Goal: Information Seeking & Learning: Learn about a topic

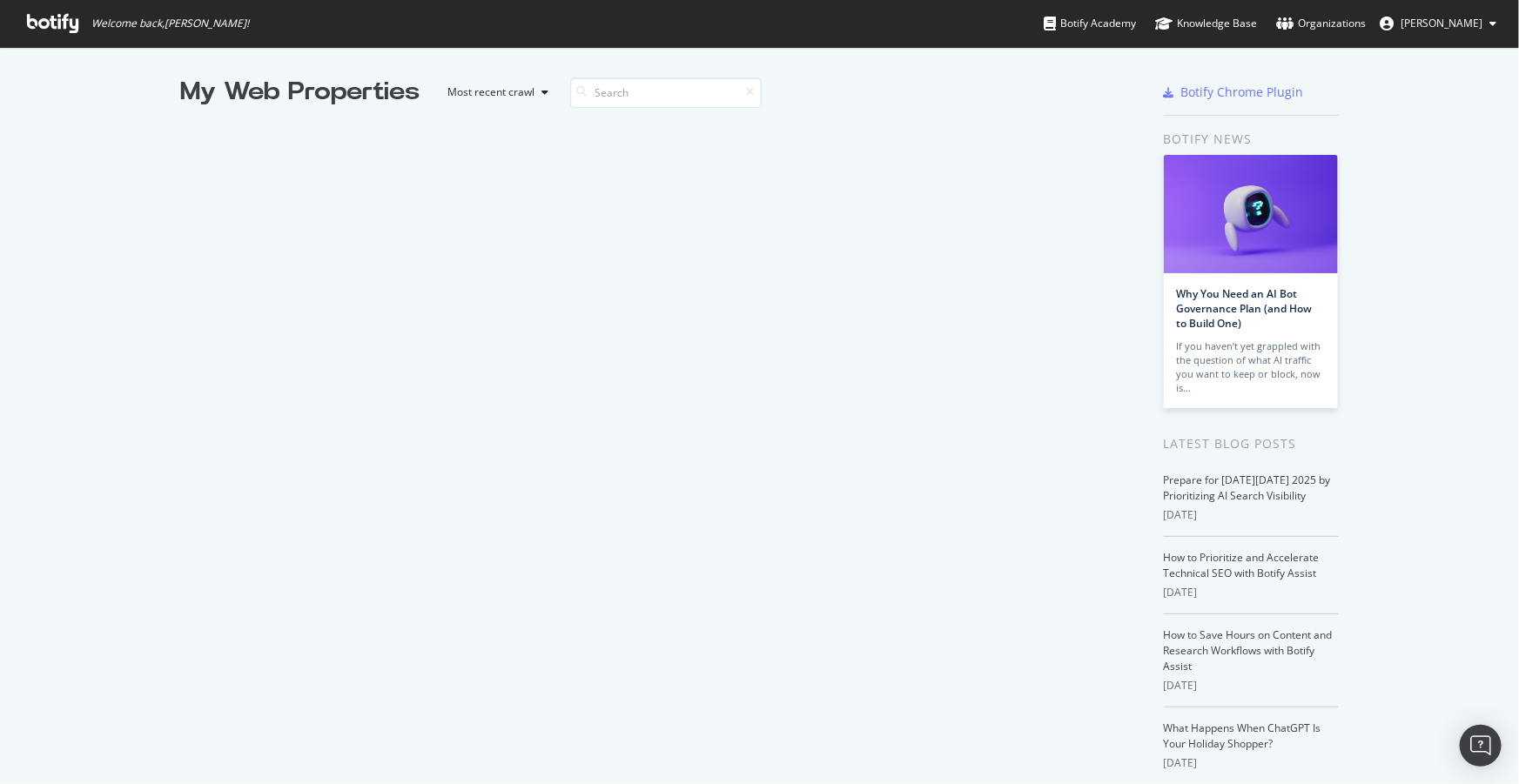
scroll to position [2942, 0]
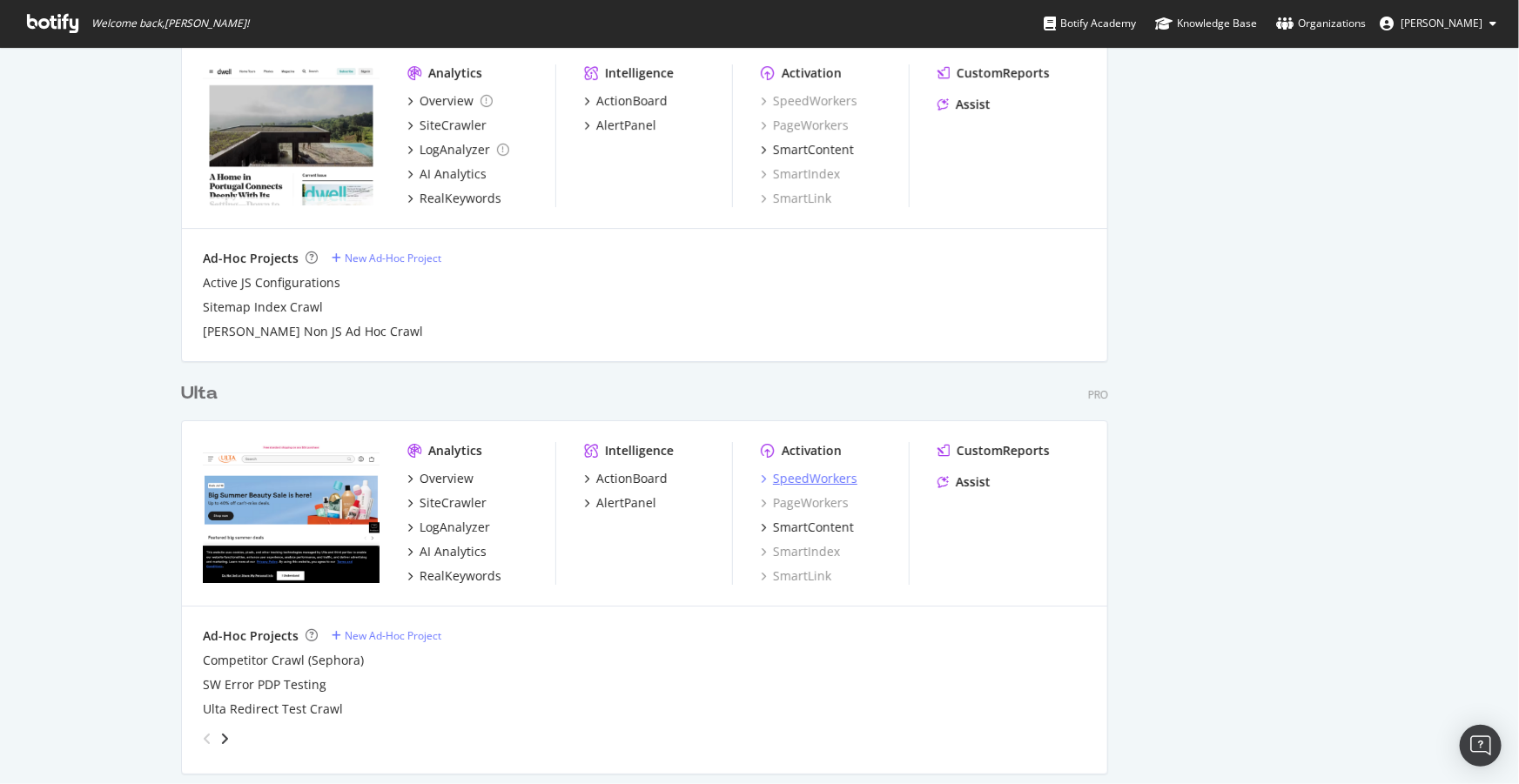
click at [809, 479] on div "SpeedWorkers" at bounding box center [815, 479] width 84 height 18
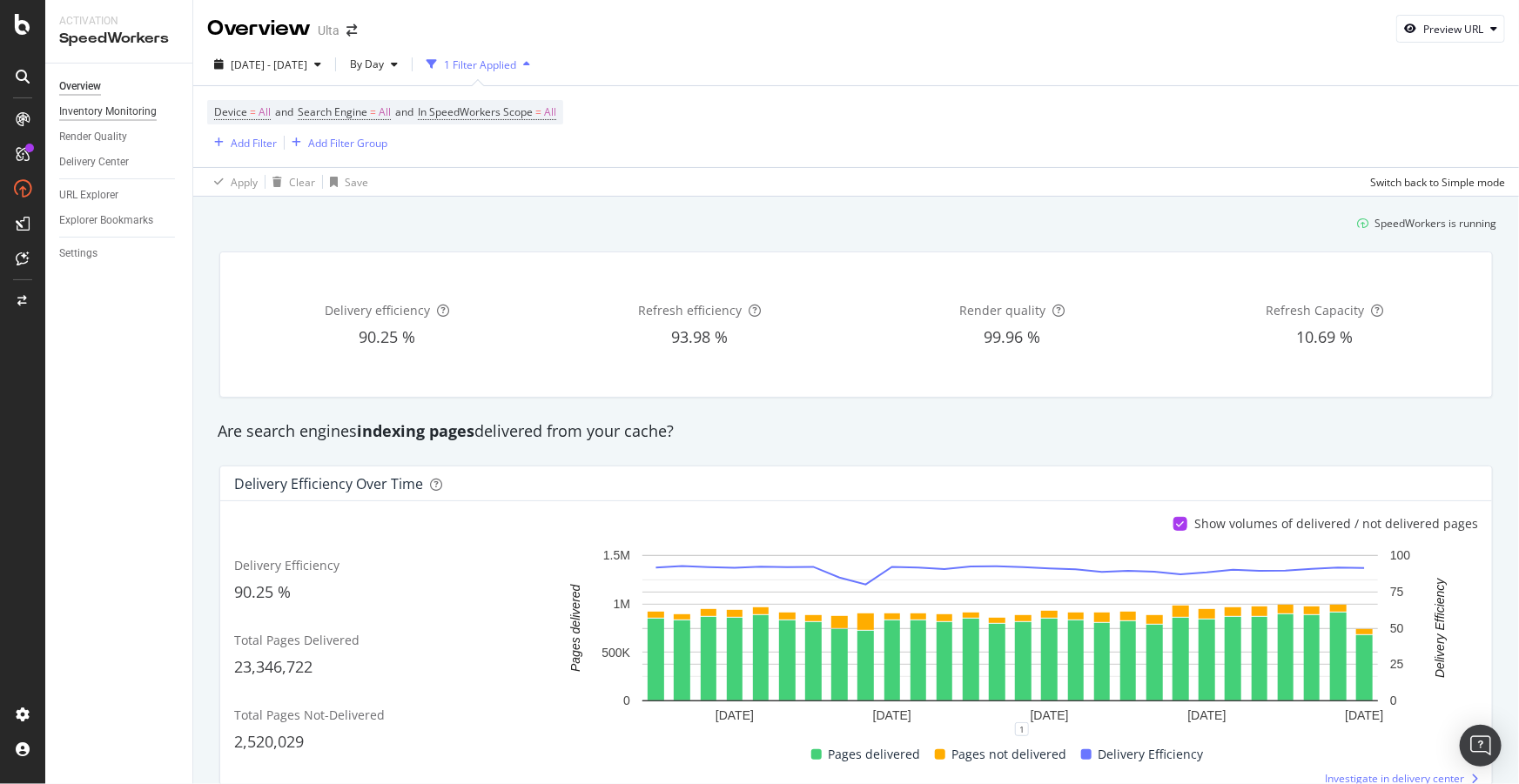
click at [84, 115] on div "Inventory Monitoring" at bounding box center [107, 112] width 98 height 18
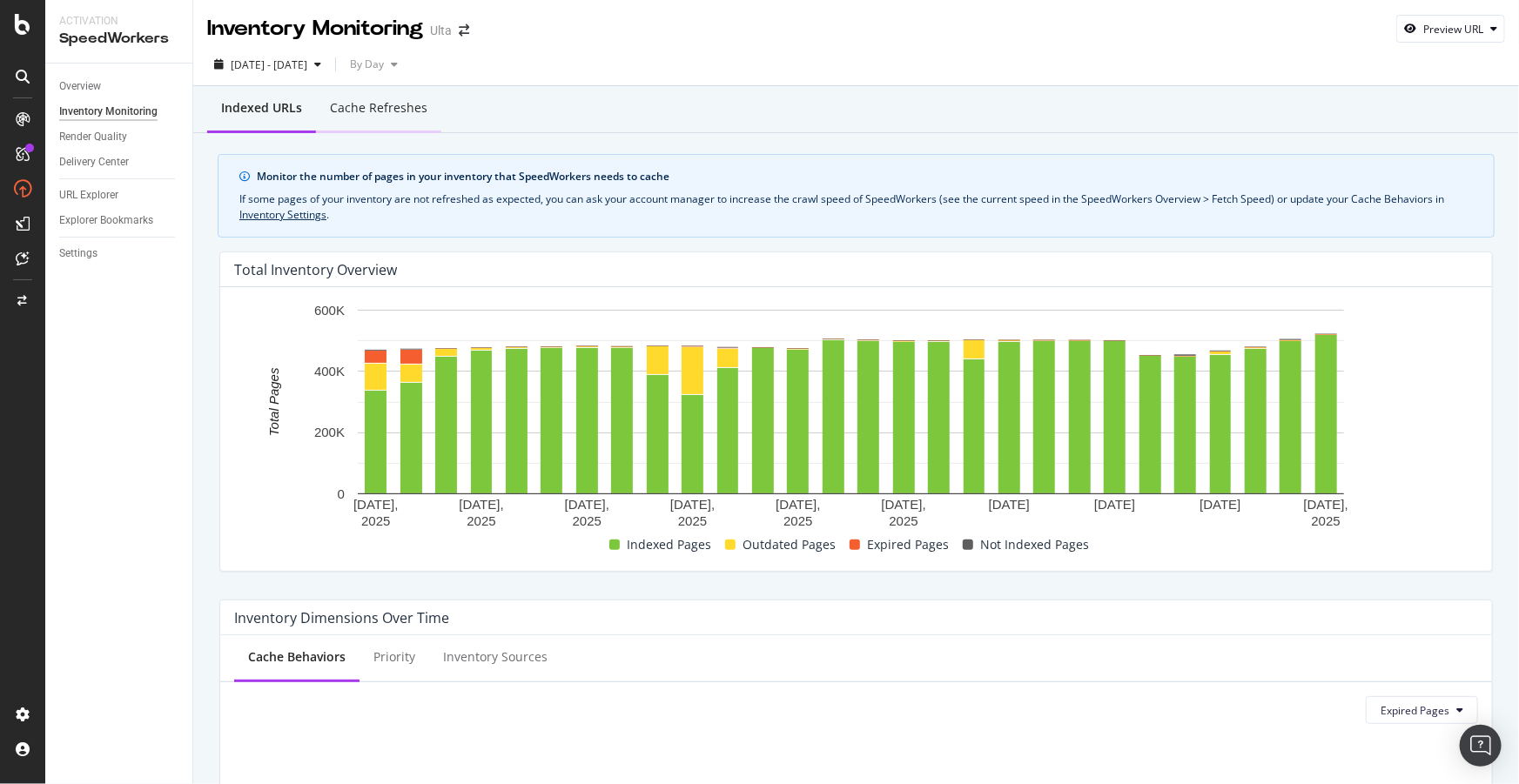
click at [353, 117] on div "Cache refreshes" at bounding box center [378, 109] width 125 height 48
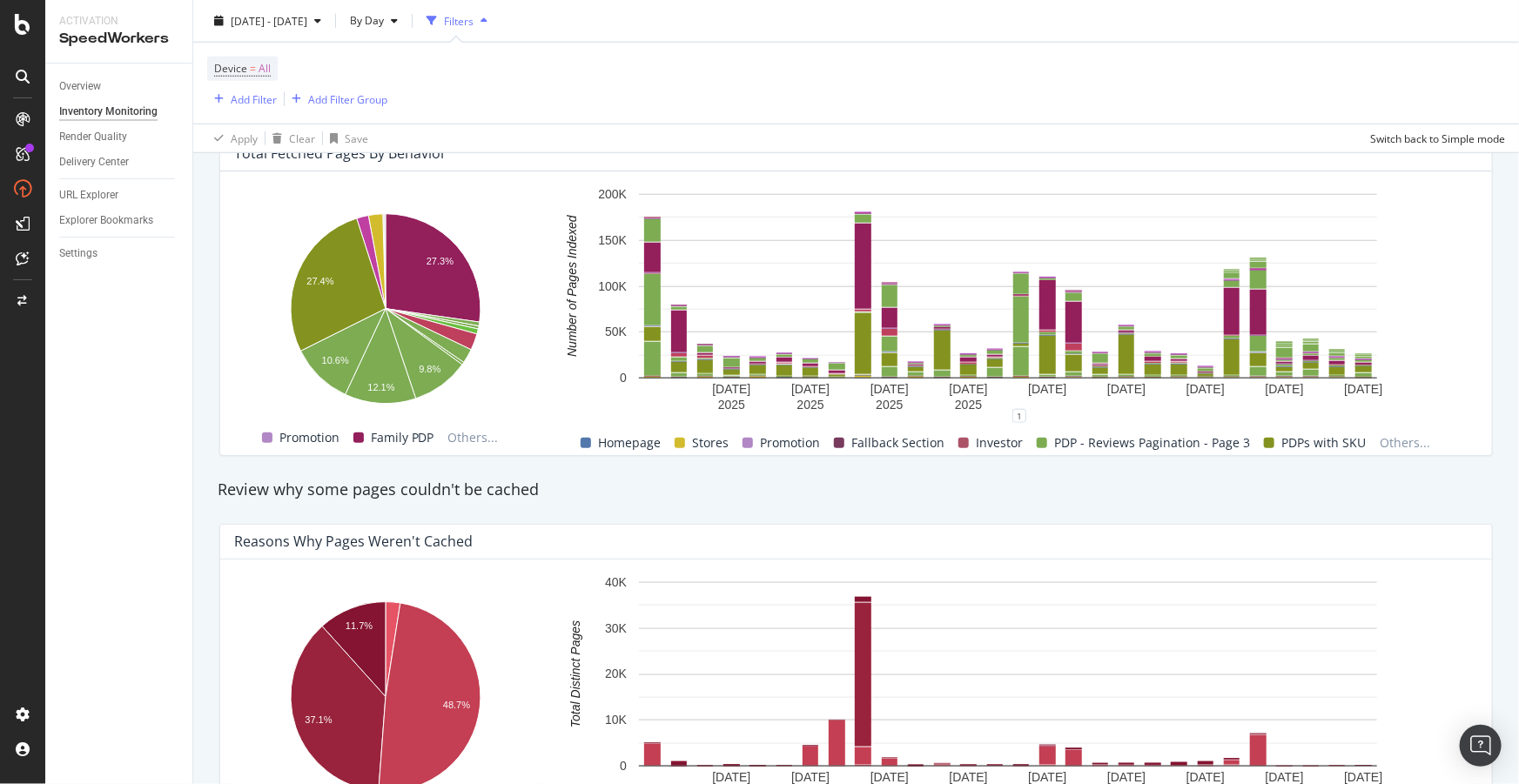
scroll to position [712, 0]
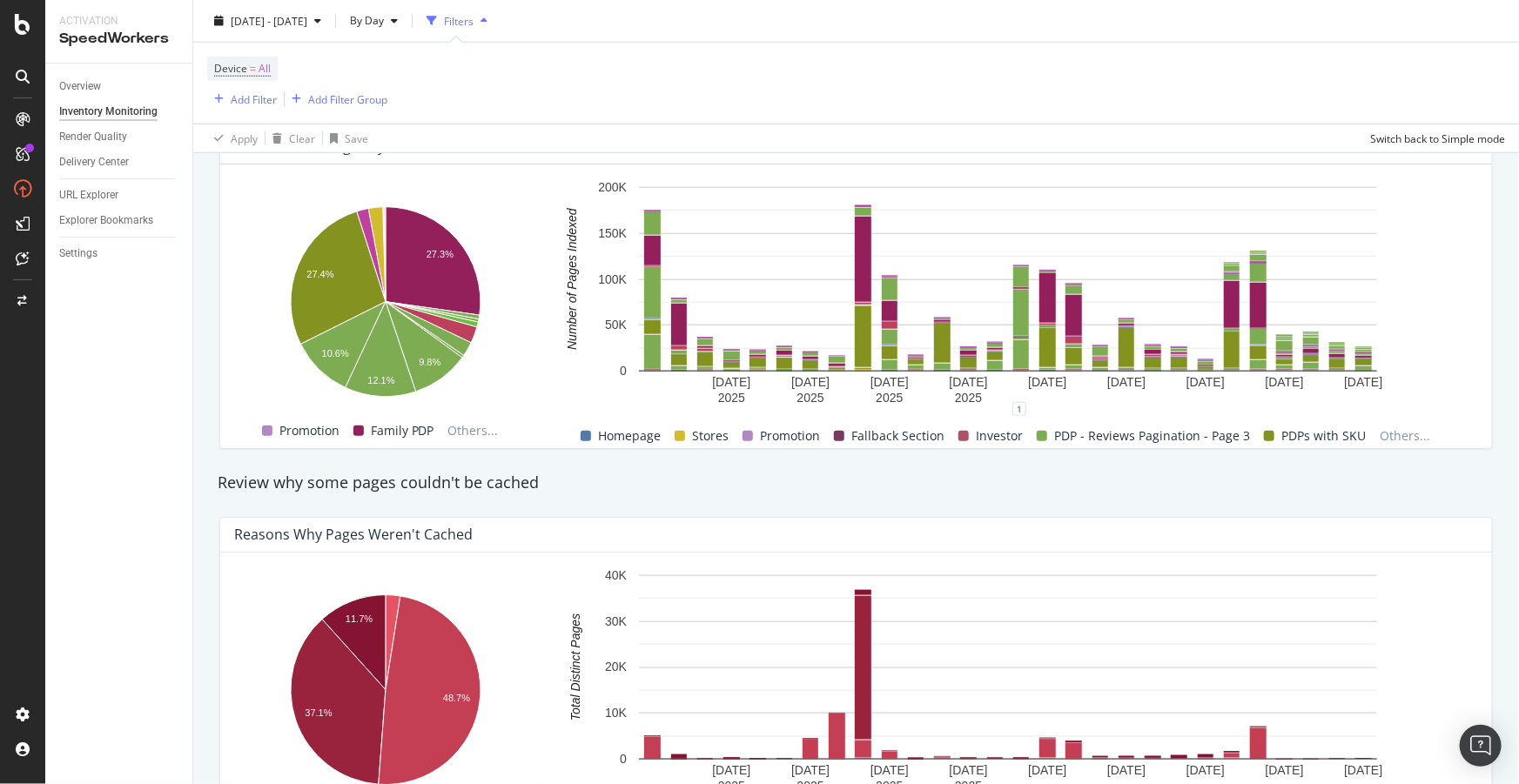
click at [389, 470] on div "Review why some pages couldn't be cached" at bounding box center [855, 482] width 1295 height 40
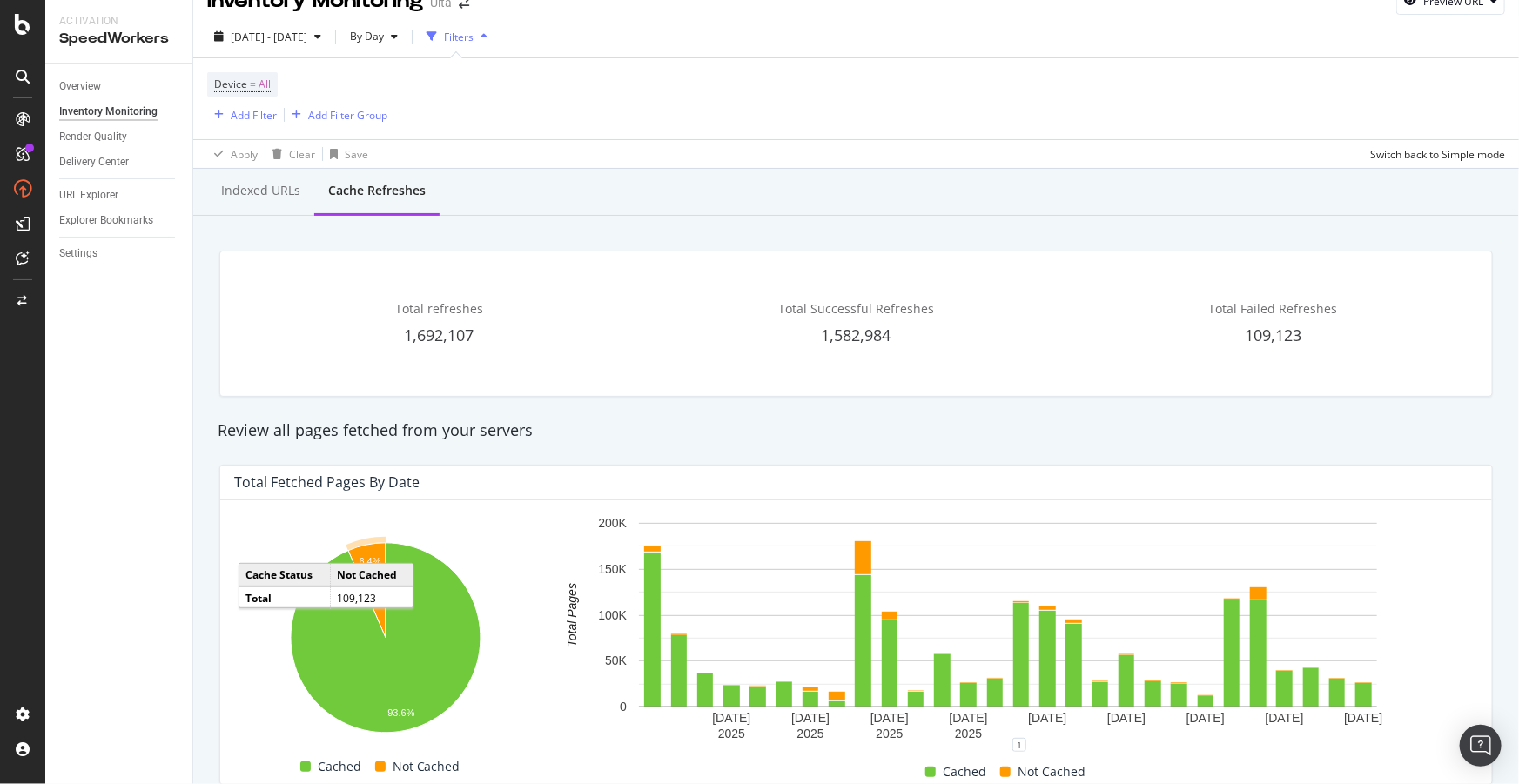
scroll to position [0, 0]
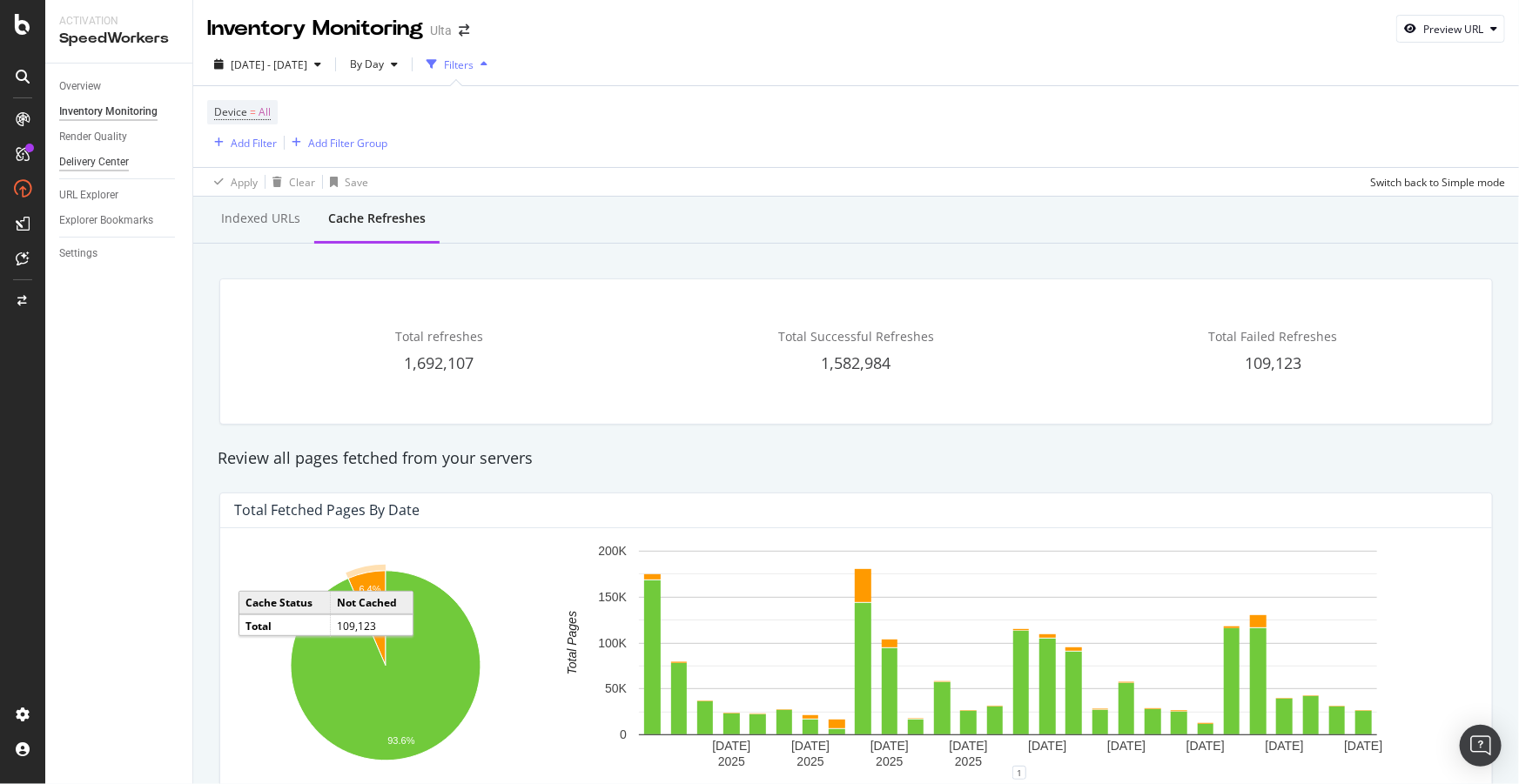
click at [84, 153] on div "Delivery Center" at bounding box center [93, 162] width 70 height 18
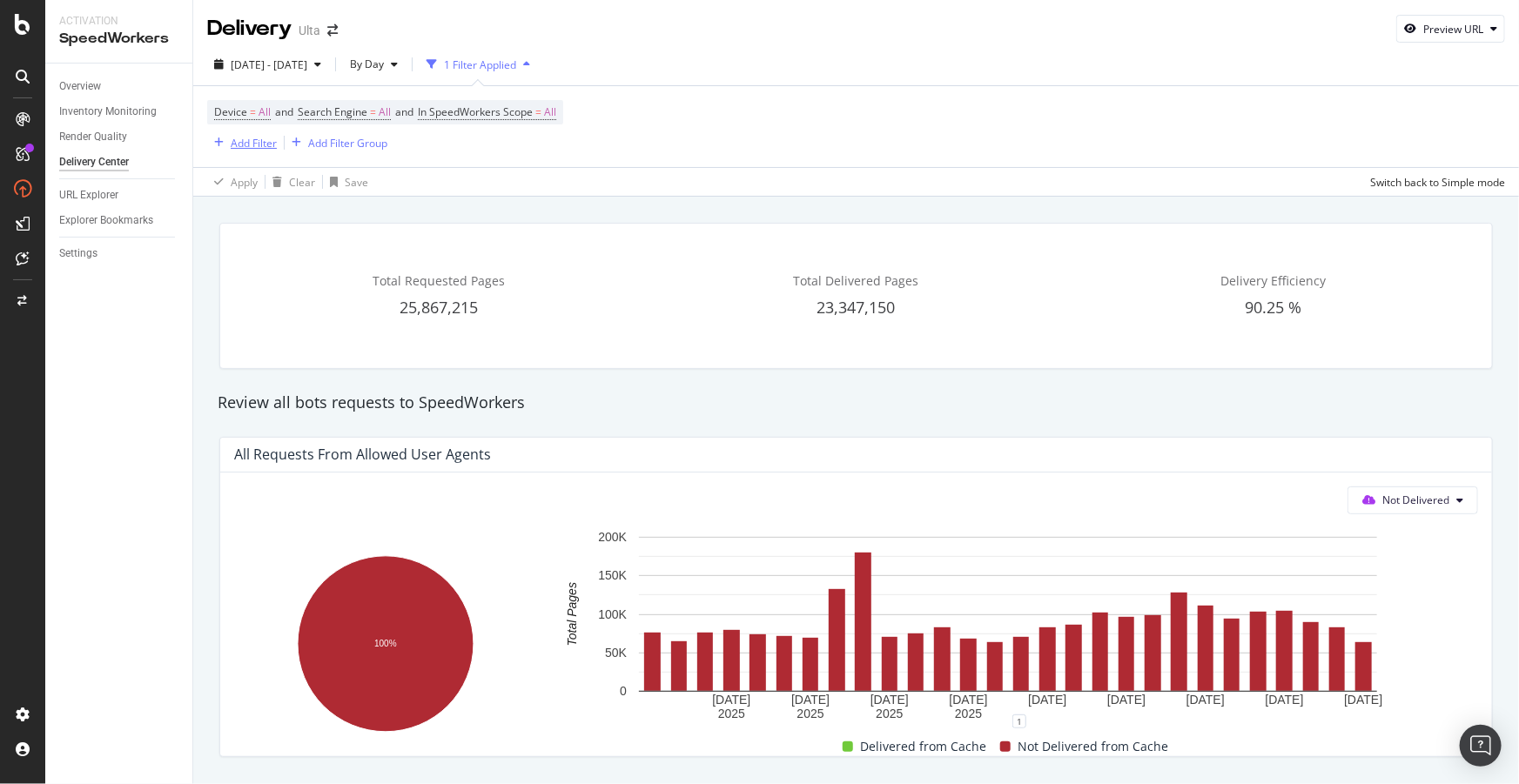
click at [261, 144] on div "Add Filter" at bounding box center [253, 143] width 46 height 15
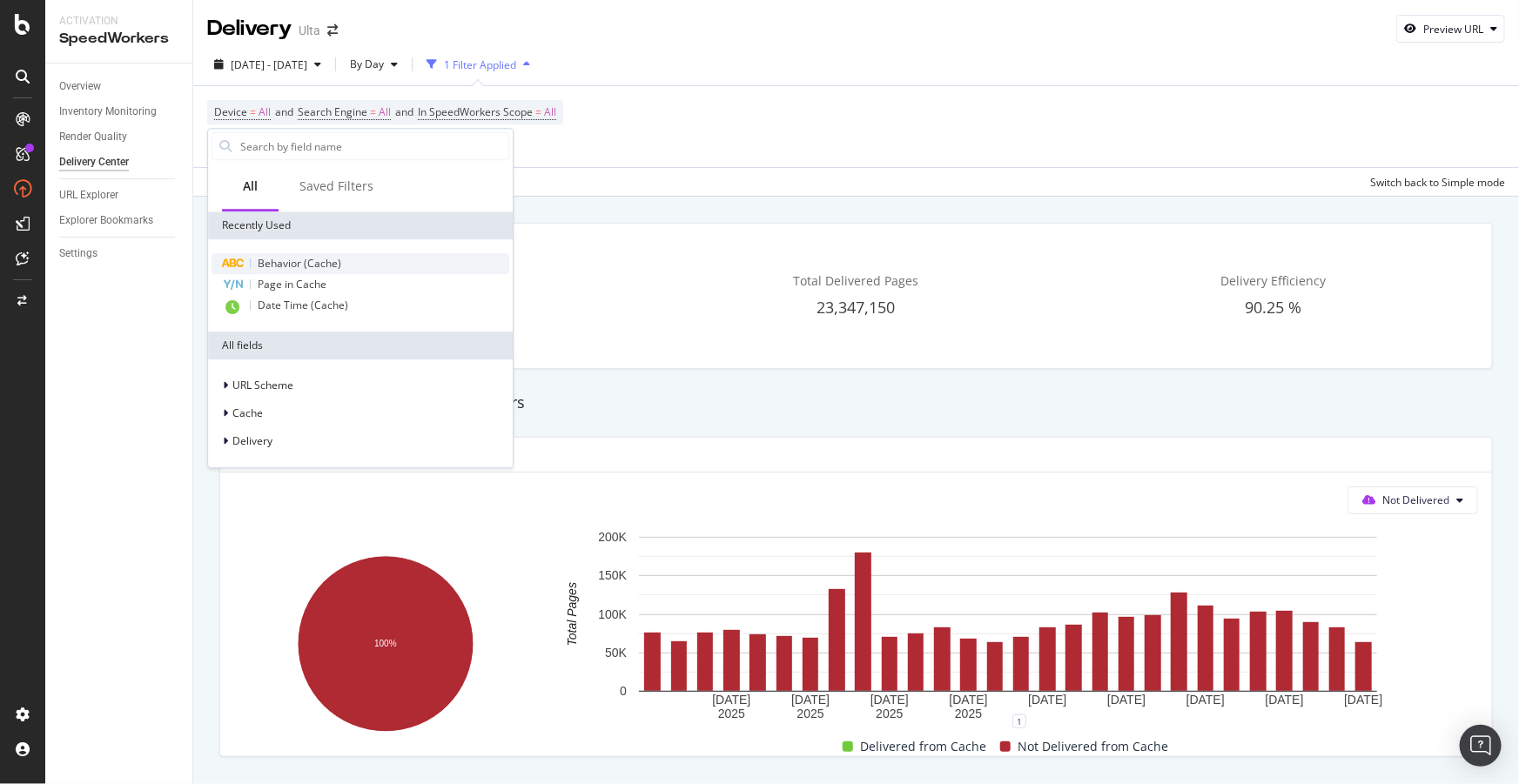
click at [319, 261] on span "Behavior (Cache)" at bounding box center [299, 263] width 84 height 15
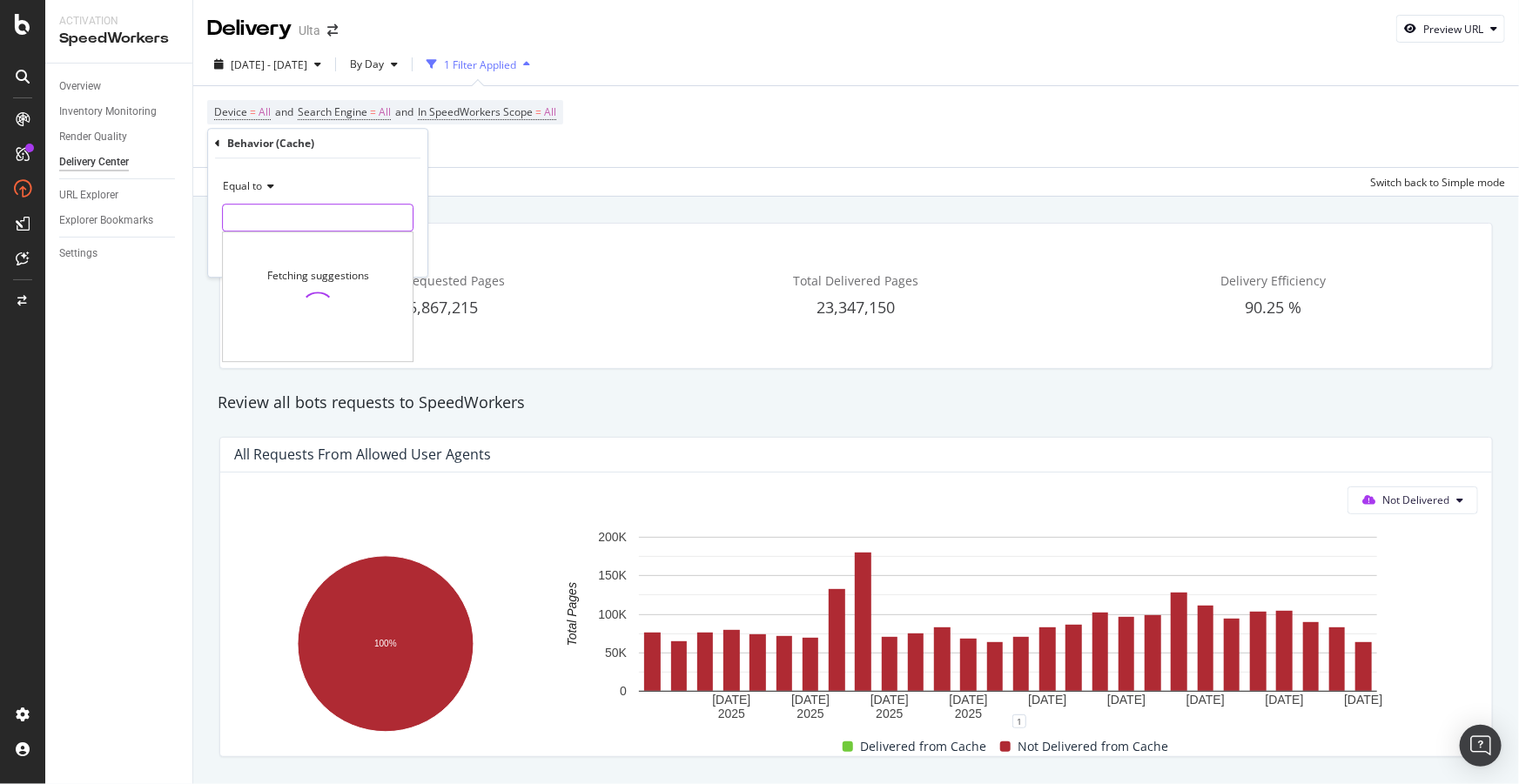
click at [301, 216] on input "text" at bounding box center [318, 217] width 190 height 28
click at [319, 237] on span "Shop" at bounding box center [295, 240] width 136 height 15
type input "Shop"
click at [404, 253] on div "Apply" at bounding box center [400, 254] width 27 height 15
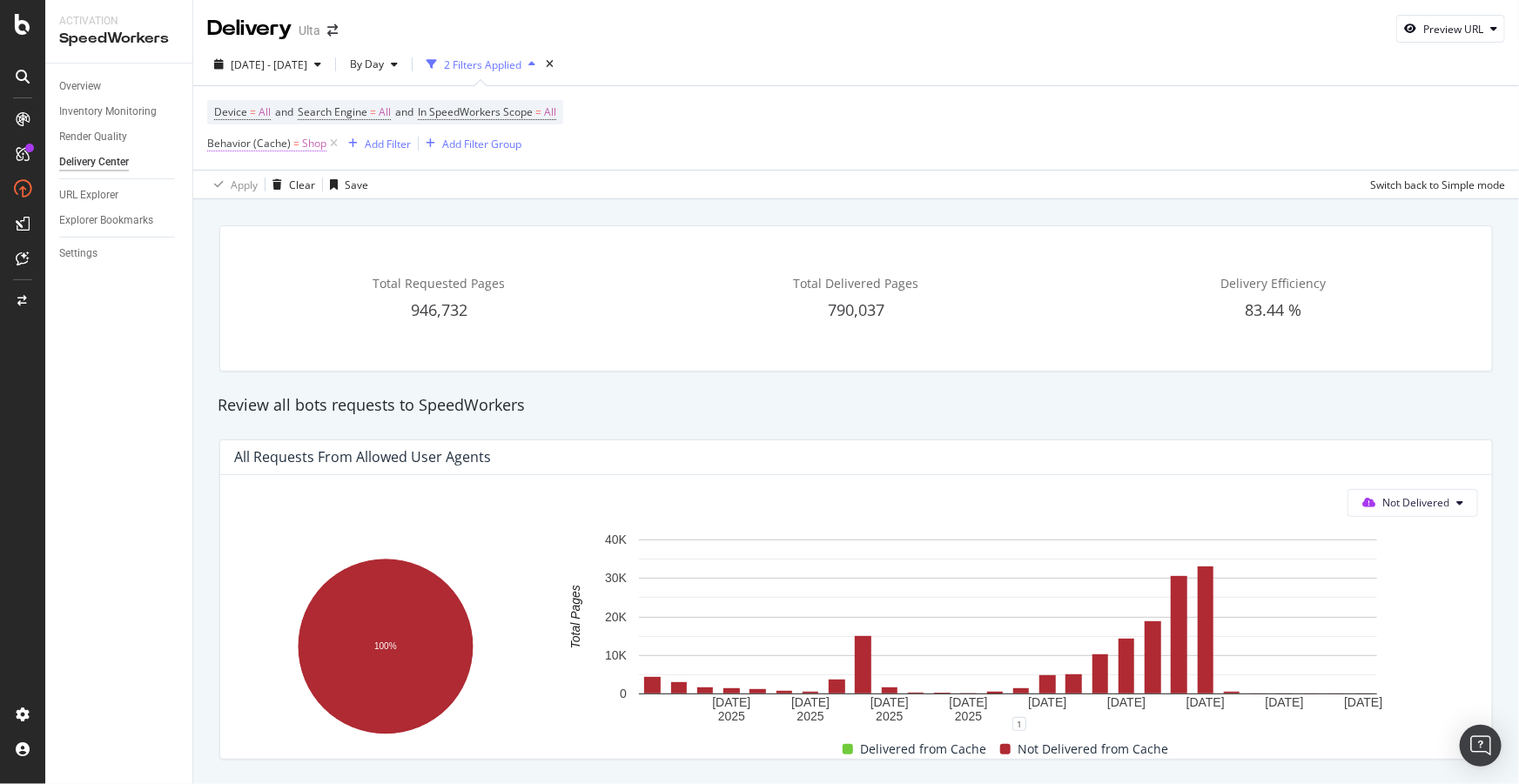
click at [255, 141] on span "Behavior (Cache)" at bounding box center [248, 143] width 84 height 15
click at [254, 183] on span "Equal to" at bounding box center [242, 185] width 40 height 15
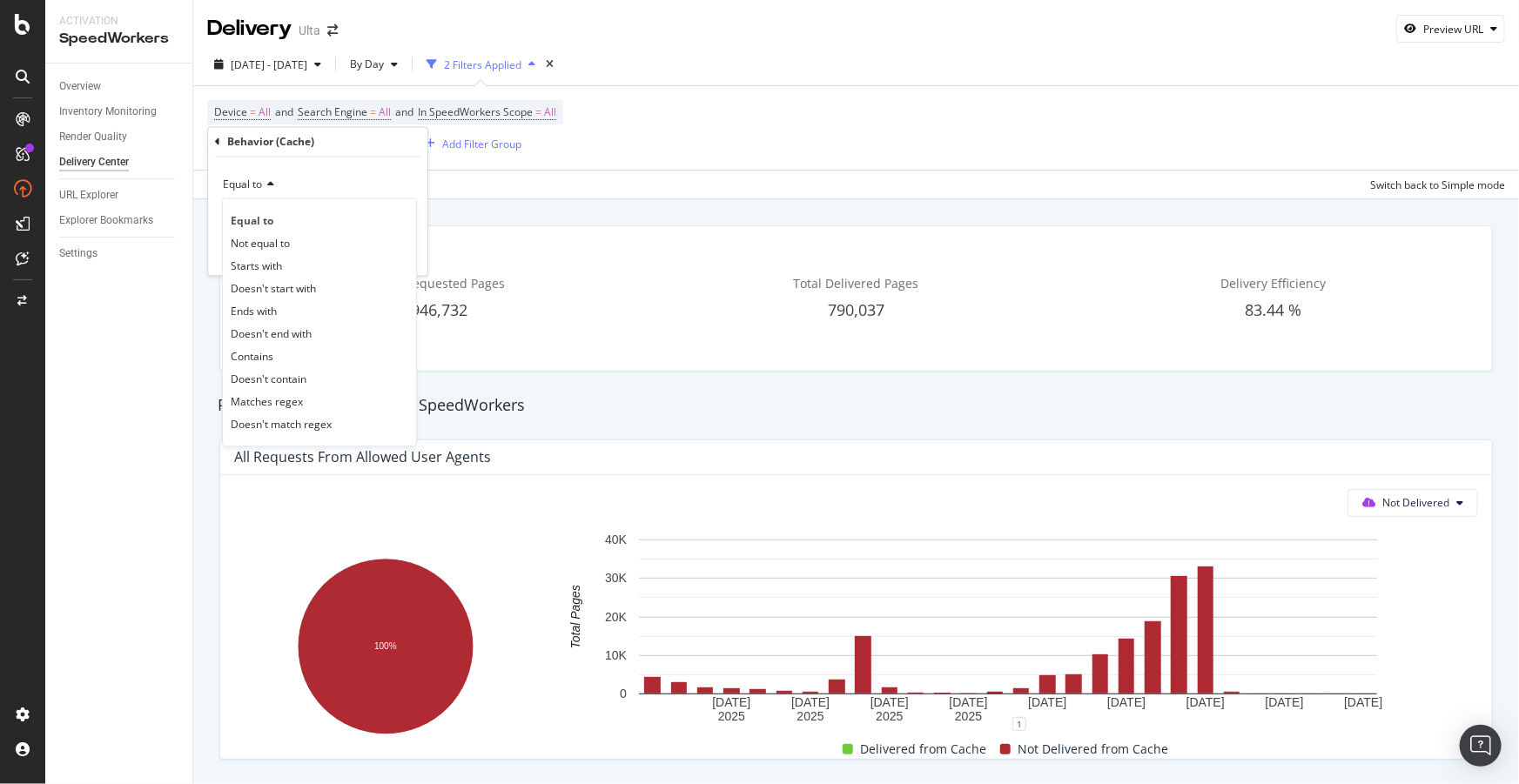
click at [313, 172] on div "Equal to" at bounding box center [318, 186] width 192 height 28
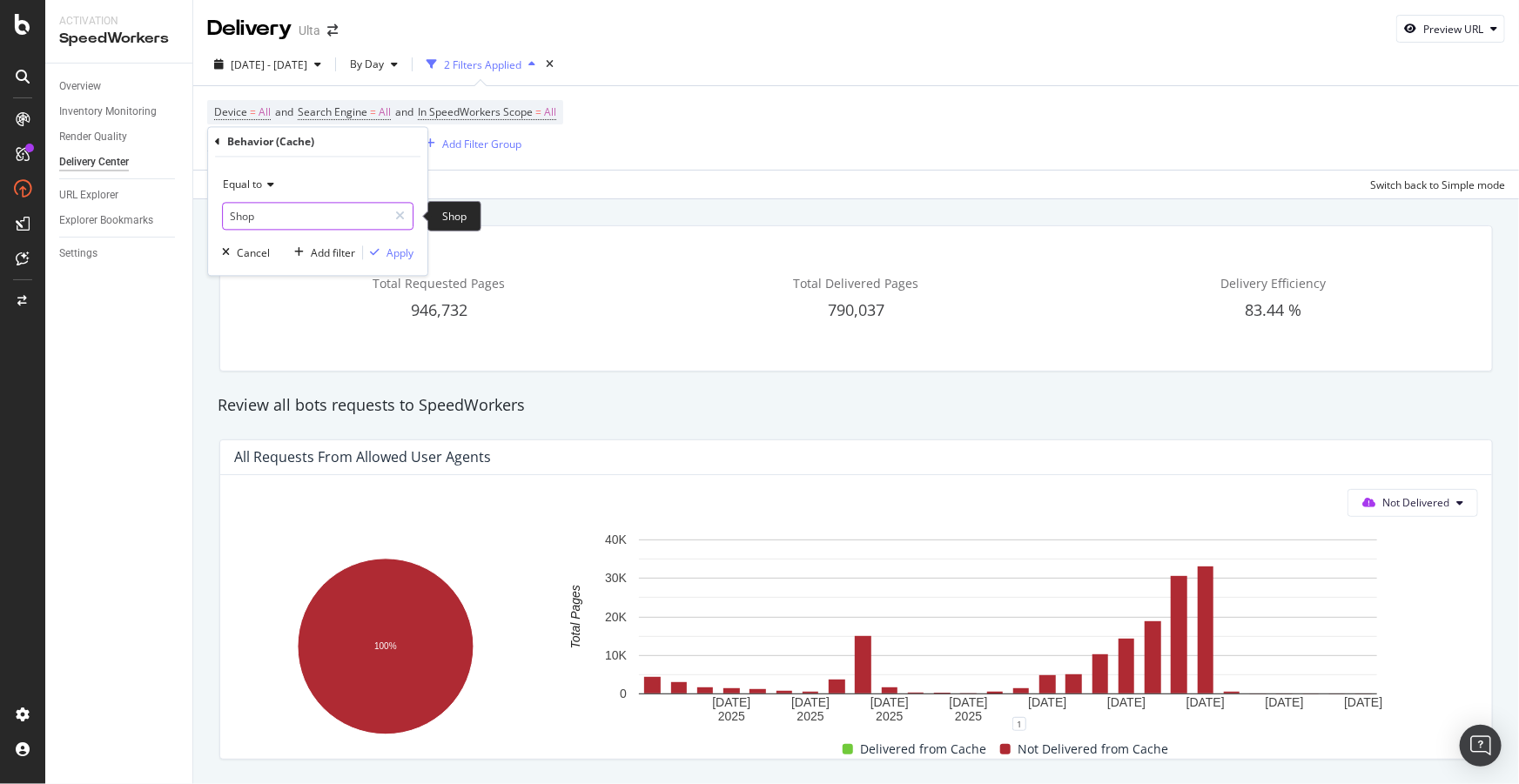
click at [289, 216] on input "Shop" at bounding box center [305, 216] width 165 height 28
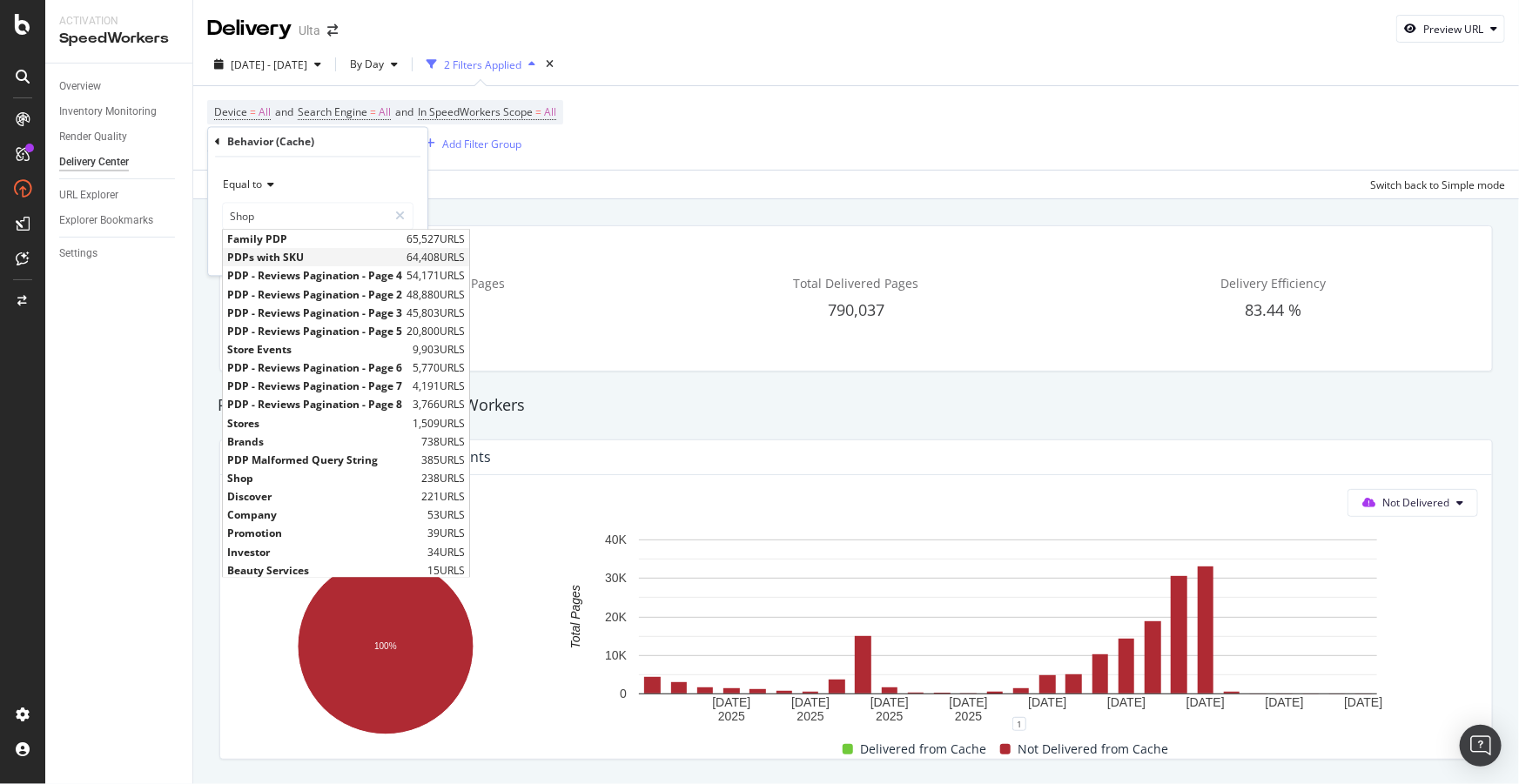
click at [292, 259] on span "PDPs with SKU" at bounding box center [314, 258] width 175 height 15
type input "PDPs with SKU"
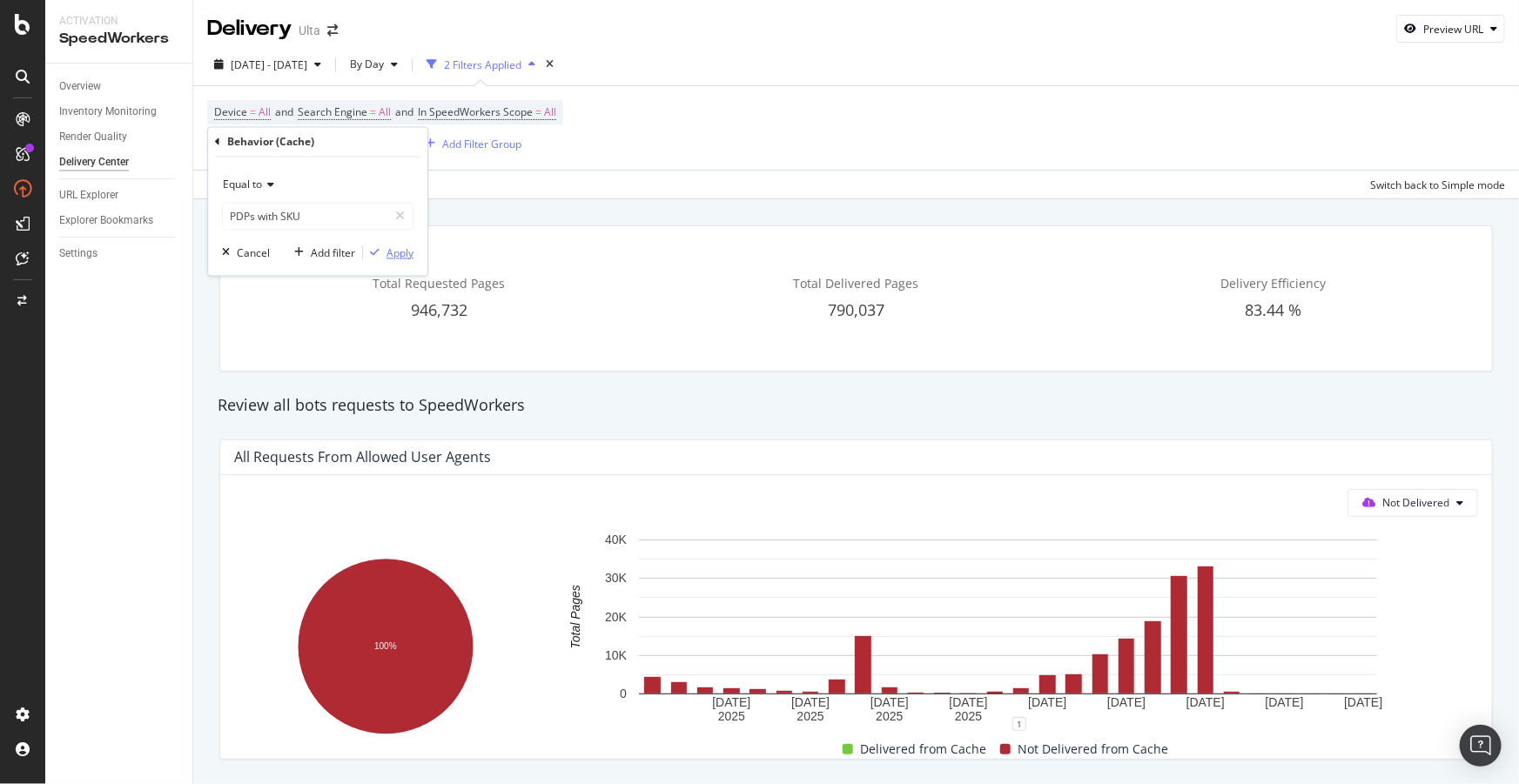
click at [384, 251] on div "button" at bounding box center [374, 253] width 24 height 11
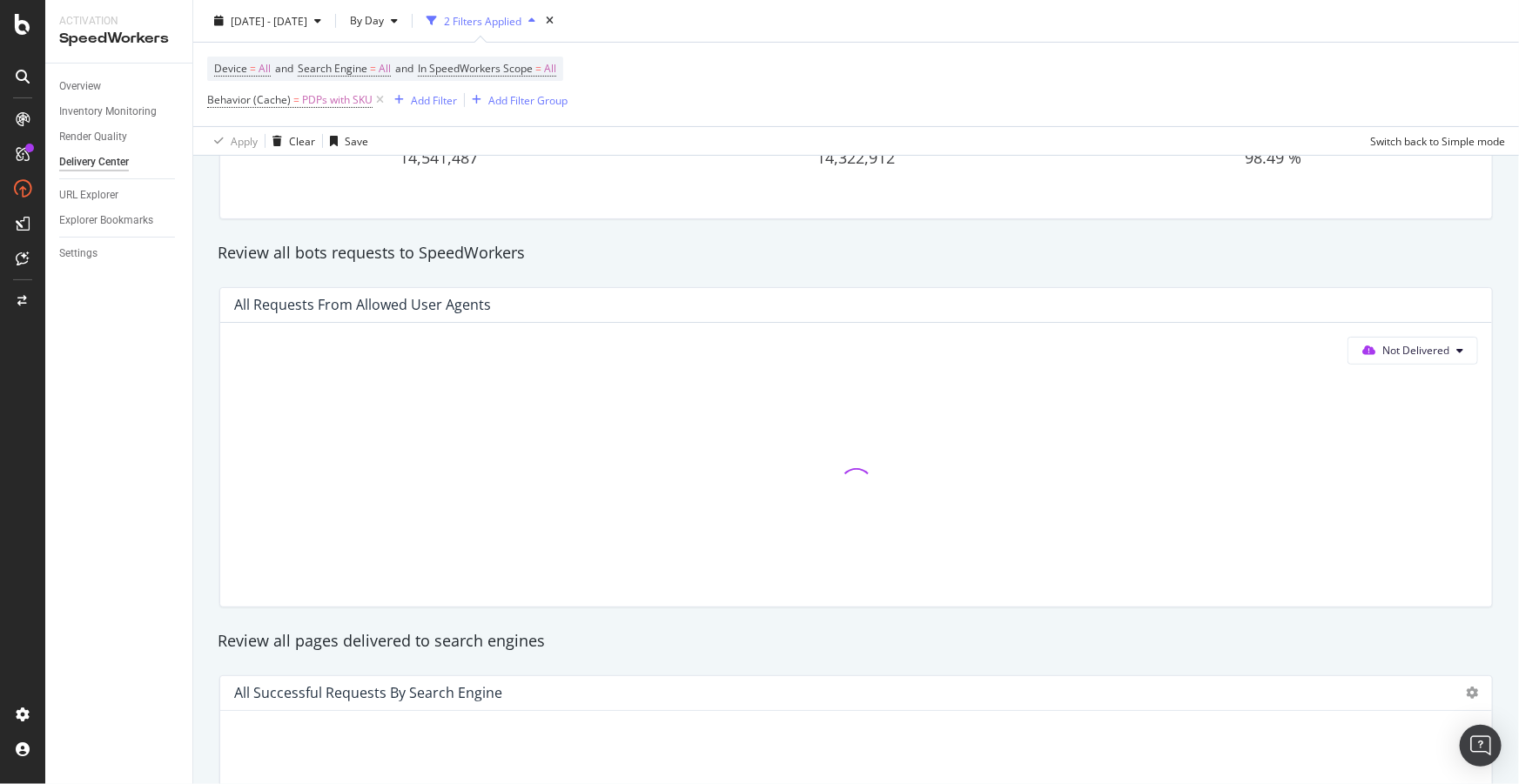
scroll to position [158, 0]
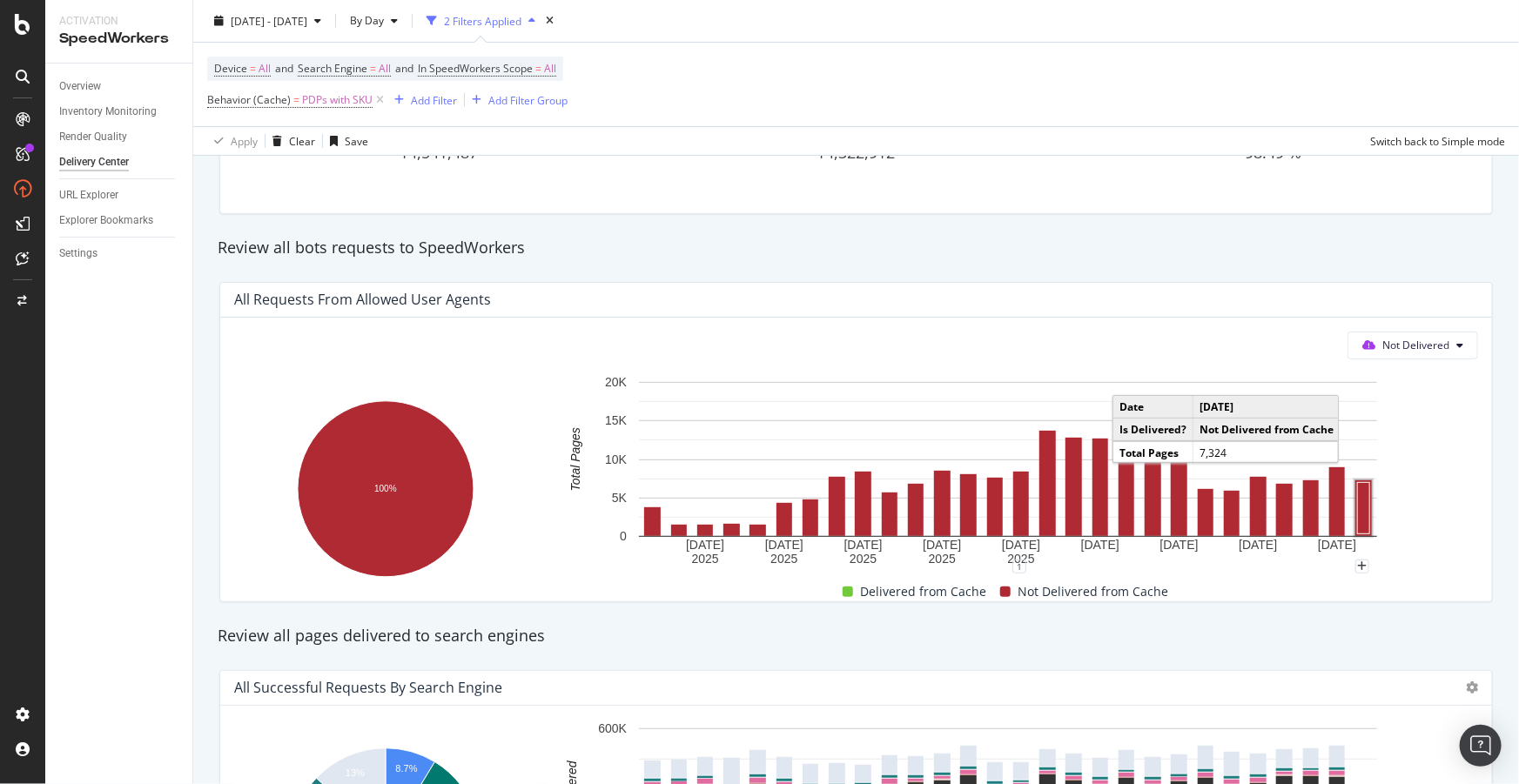
click at [1358, 495] on rect "A chart." at bounding box center [1364, 508] width 12 height 51
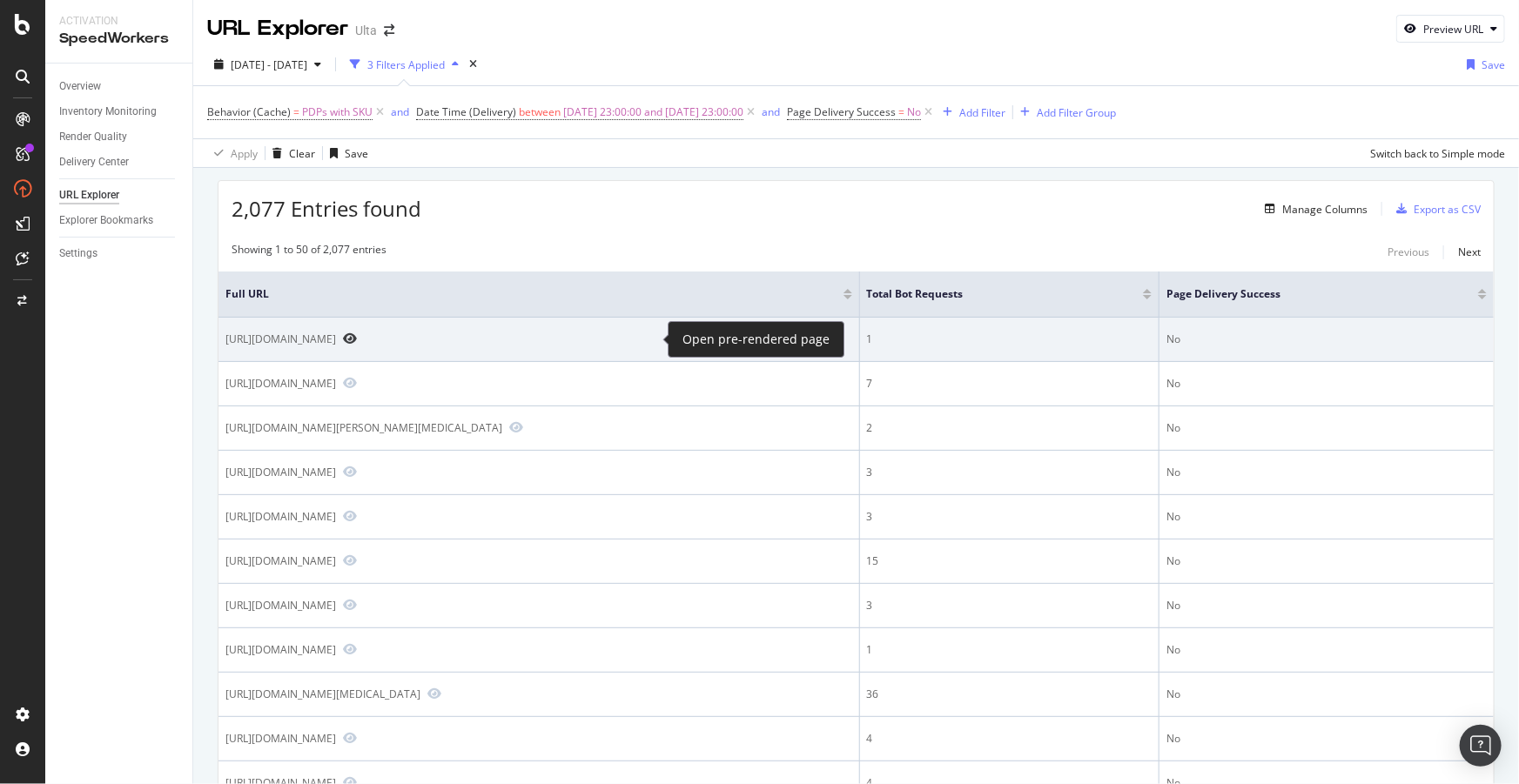
click at [356, 338] on icon "Preview https://www.ulta.com/p/oral-flirtation-color-lip-pencil-pimprod2050030?…" at bounding box center [350, 339] width 14 height 12
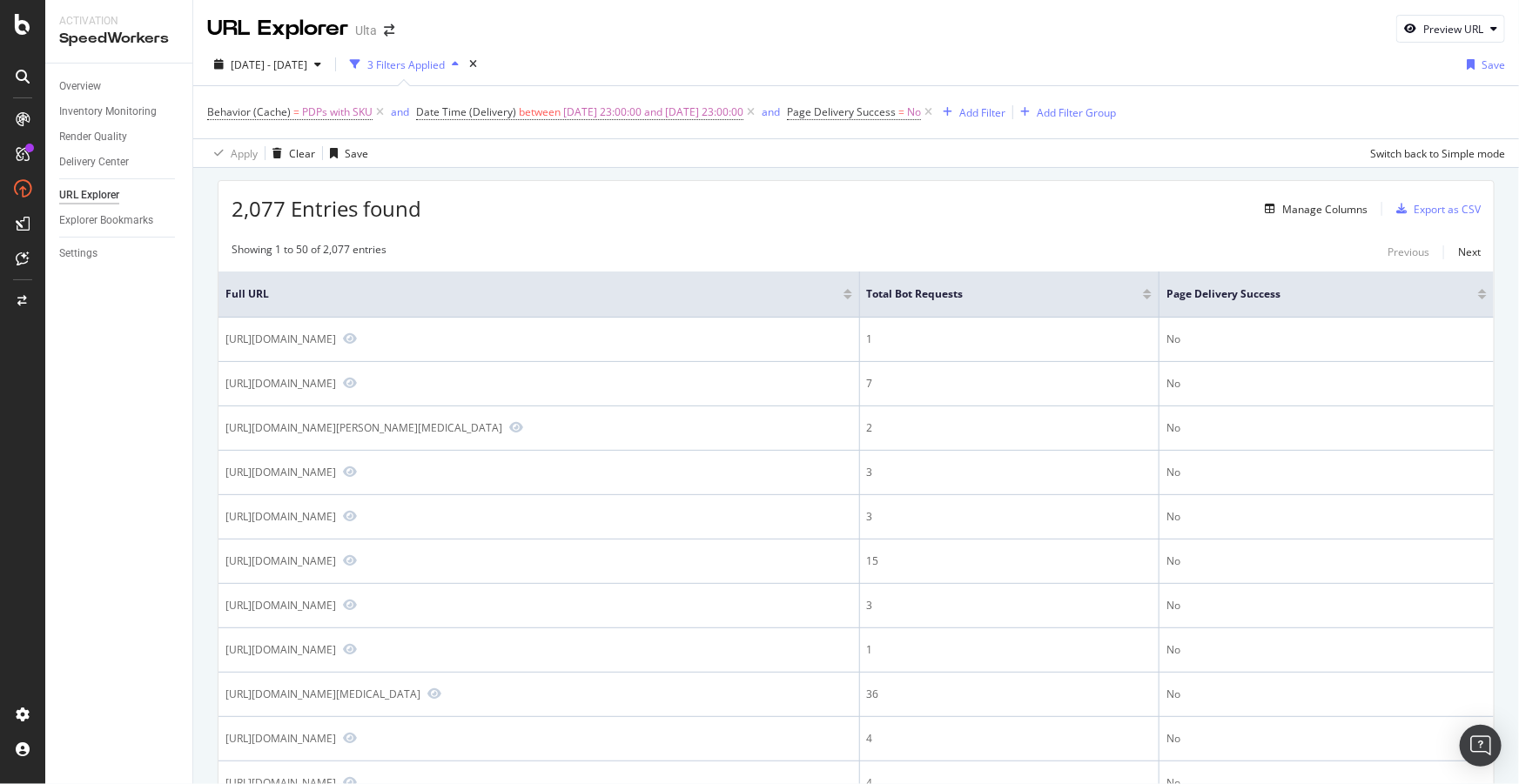
click at [566, 206] on div "2,077 Entries found Manage Columns Export as CSV" at bounding box center [855, 202] width 1275 height 42
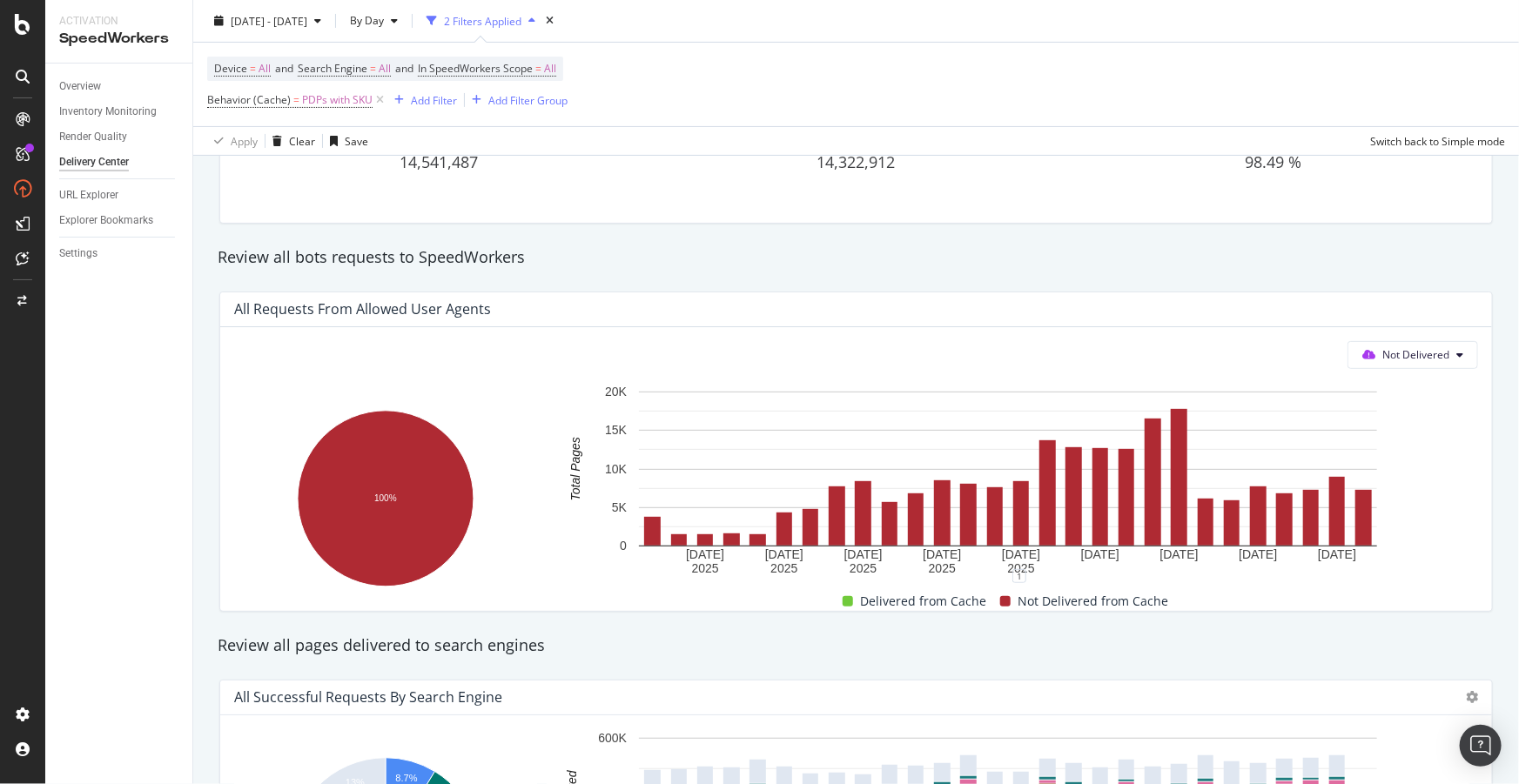
scroll to position [158, 0]
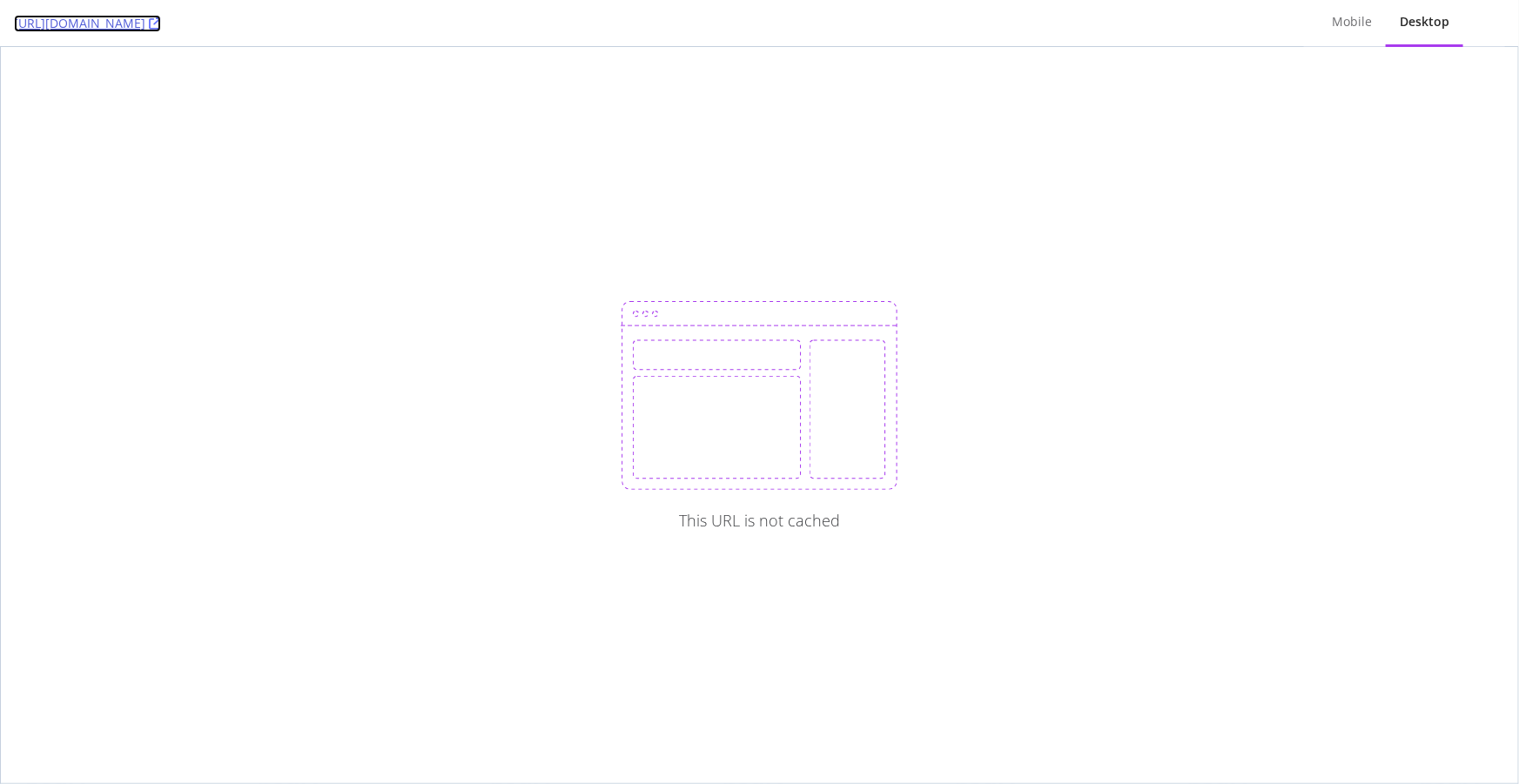
click at [161, 21] on icon at bounding box center [155, 24] width 12 height 12
